Goal: Find specific page/section: Find specific page/section

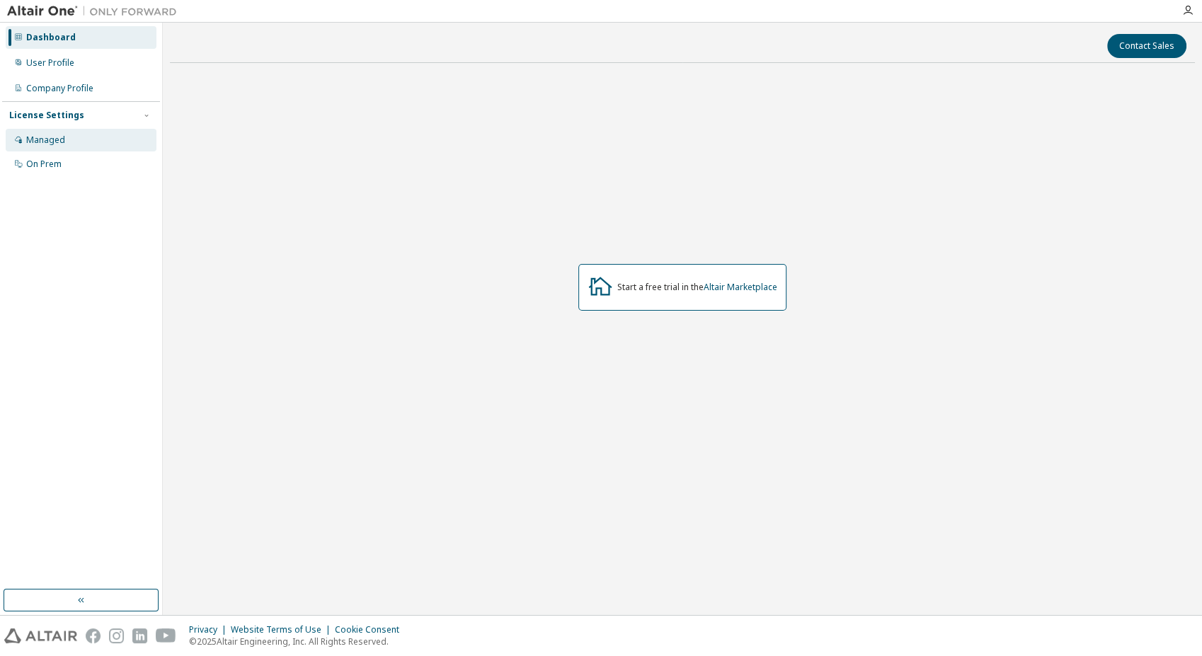
click at [54, 144] on div "Managed" at bounding box center [45, 140] width 39 height 11
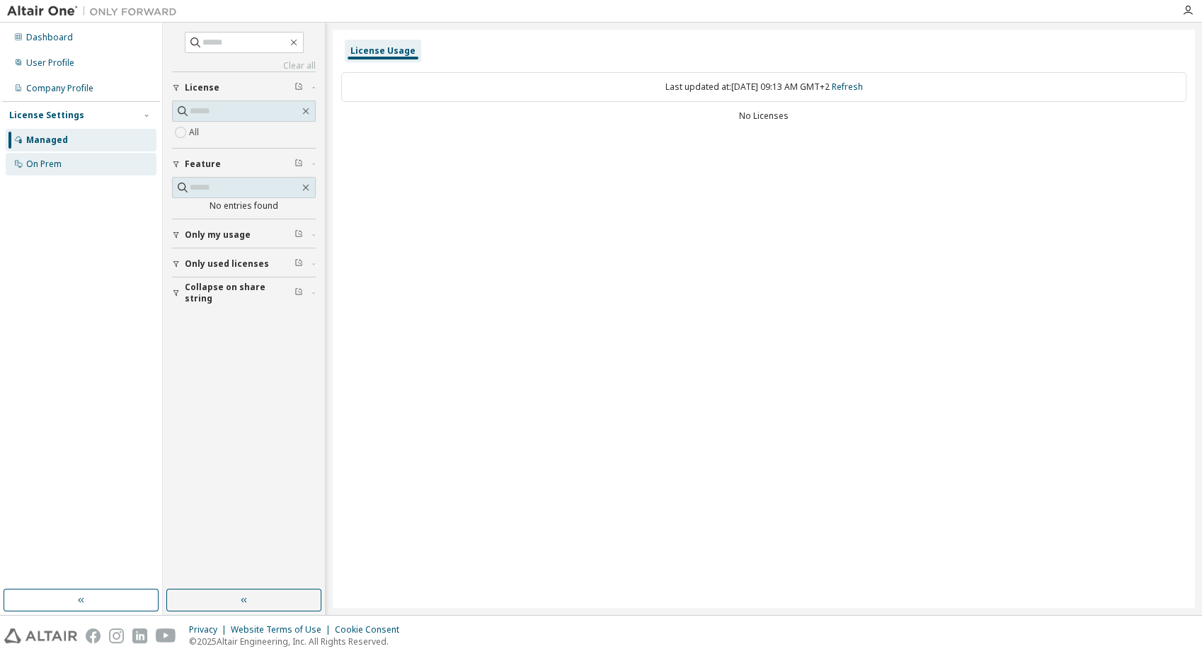
click at [51, 169] on div "On Prem" at bounding box center [43, 164] width 35 height 11
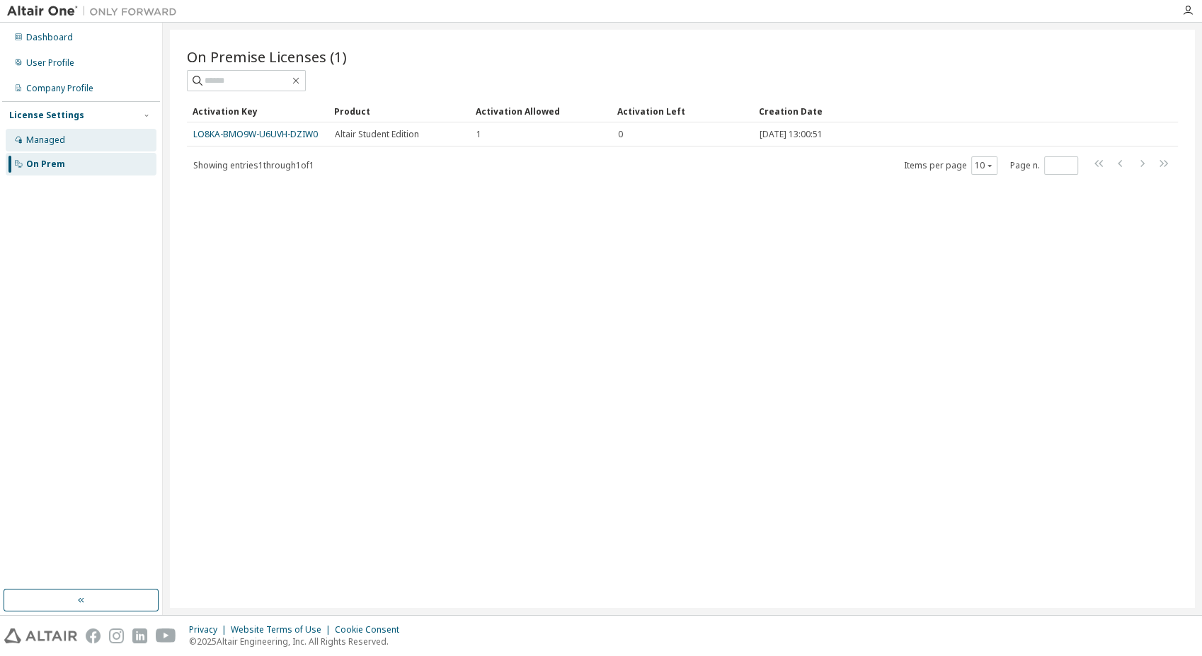
click at [72, 135] on div "Managed" at bounding box center [81, 140] width 151 height 23
